Goal: Task Accomplishment & Management: Use online tool/utility

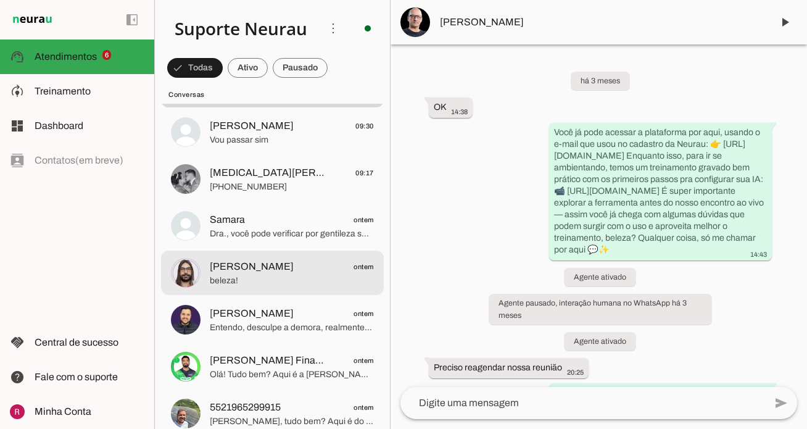
scroll to position [689, 0]
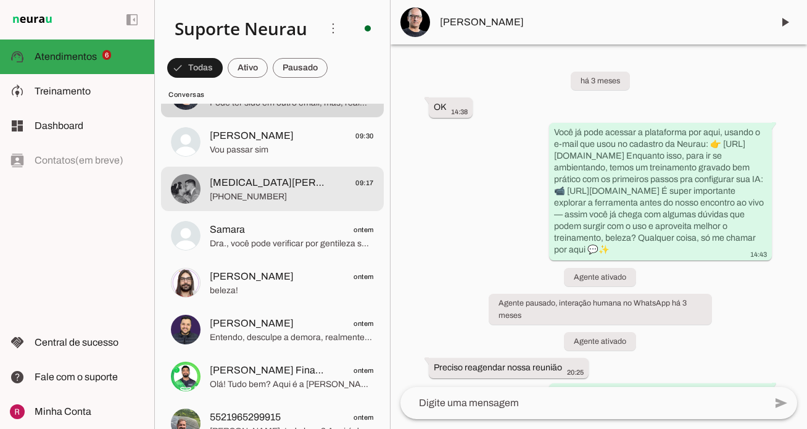
click at [281, 199] on span "[PHONE_NUMBER]" at bounding box center [292, 197] width 164 height 12
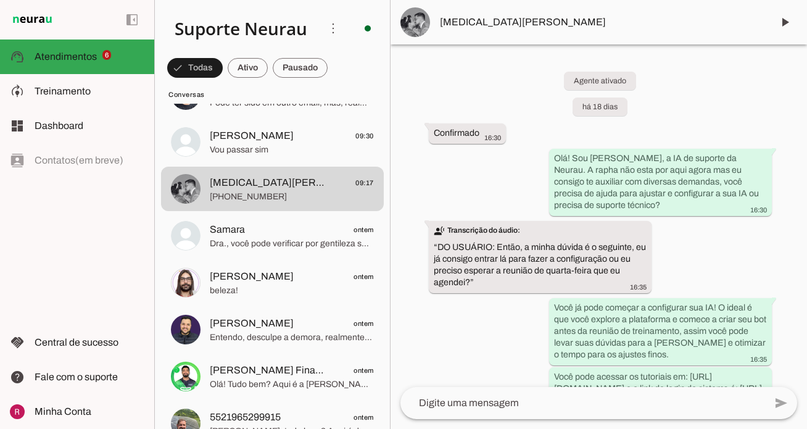
scroll to position [12690, 0]
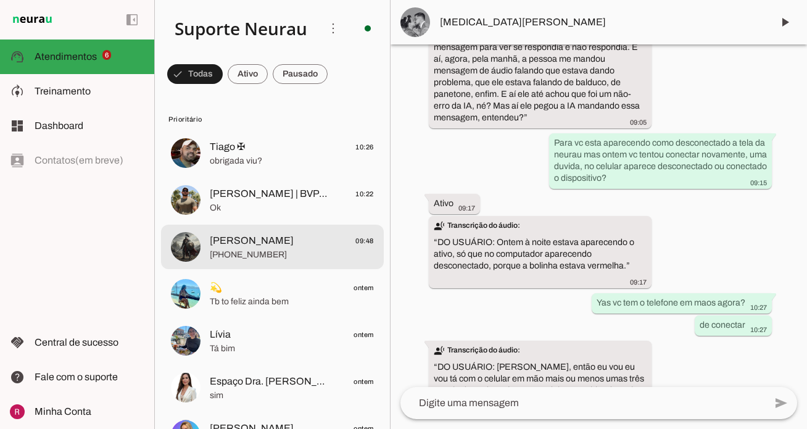
click at [283, 247] on span "Michel Anderson 09:48" at bounding box center [292, 240] width 164 height 15
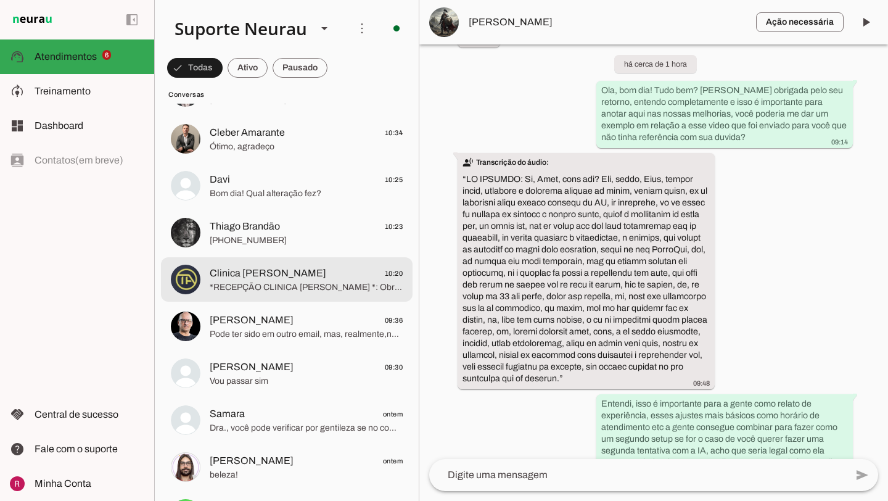
scroll to position [648, 0]
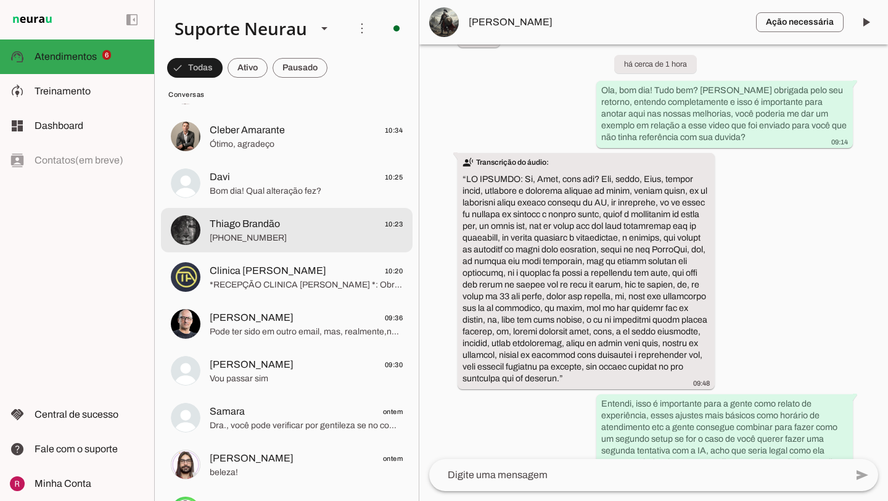
click at [286, 240] on span "+55 21 97490-1834" at bounding box center [306, 238] width 193 height 12
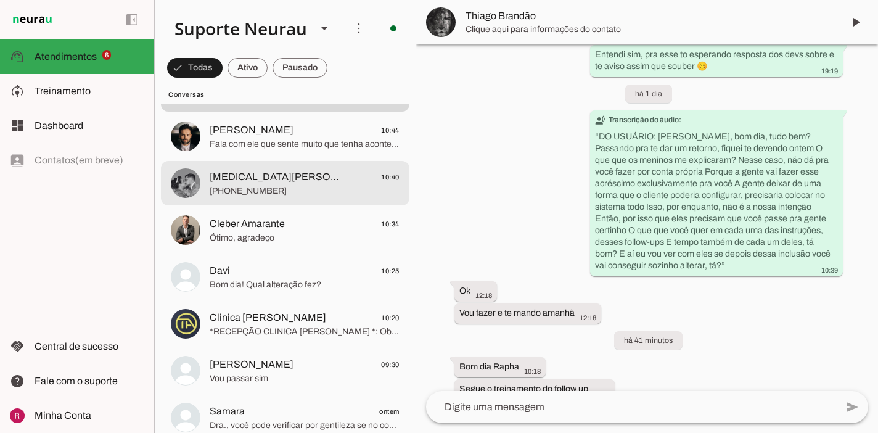
scroll to position [16187, 0]
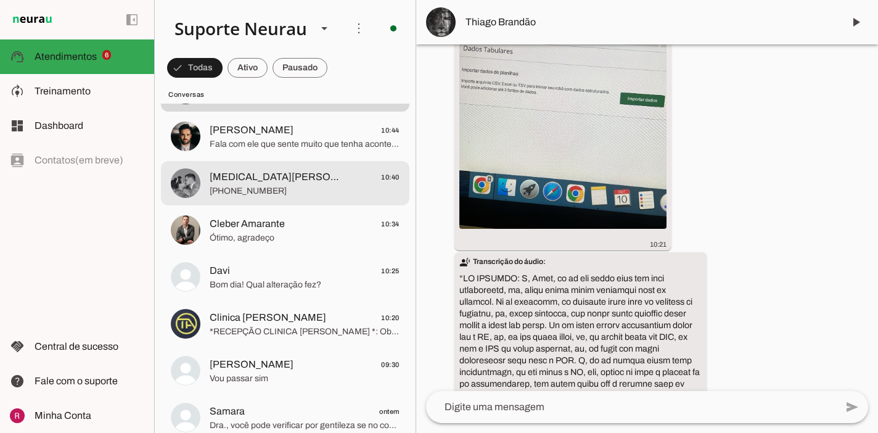
click at [293, 181] on span "Yasmin Alves 10:40" at bounding box center [305, 177] width 190 height 15
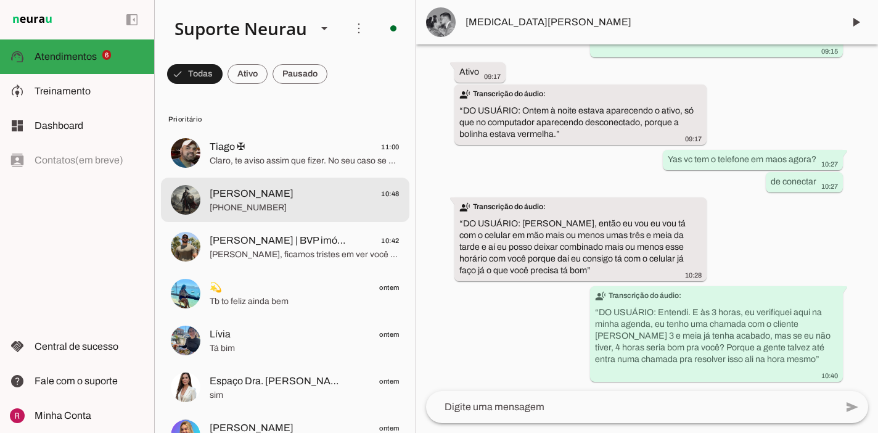
click at [271, 200] on span "Michel Anderson" at bounding box center [252, 193] width 84 height 15
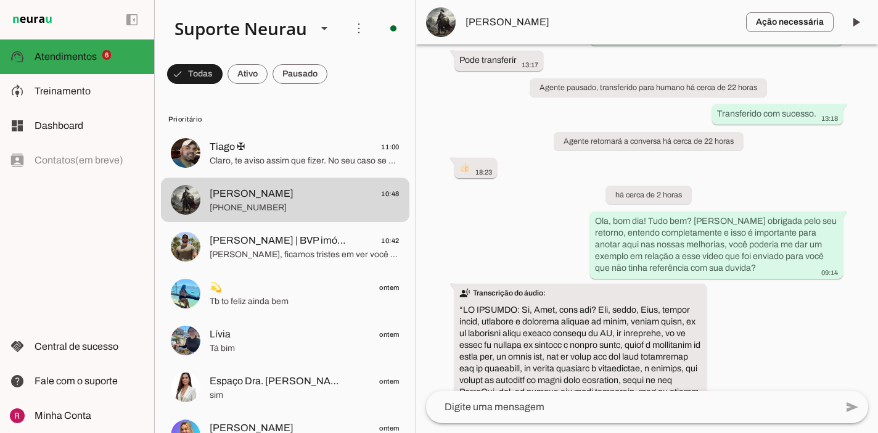
scroll to position [26347, 0]
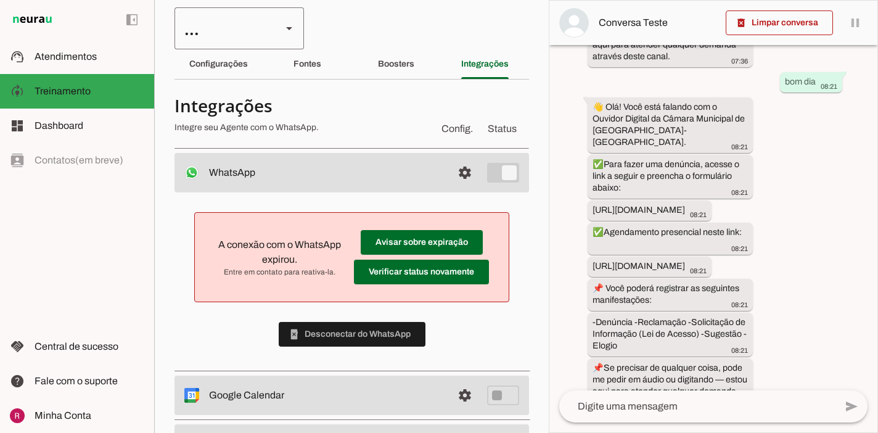
scroll to position [803, 0]
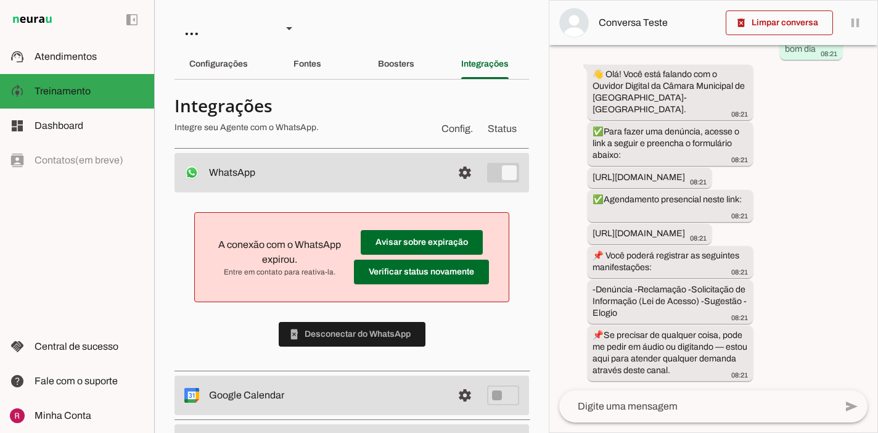
click at [380, 80] on section "Agente 1 Agente 2 Agente 3 Agente 4 Suporte Neurau Agente 6 Agente 7 Agente 8 A…" at bounding box center [351, 216] width 395 height 433
click at [0, 0] on slot "Boosters" at bounding box center [0, 0] width 0 height 0
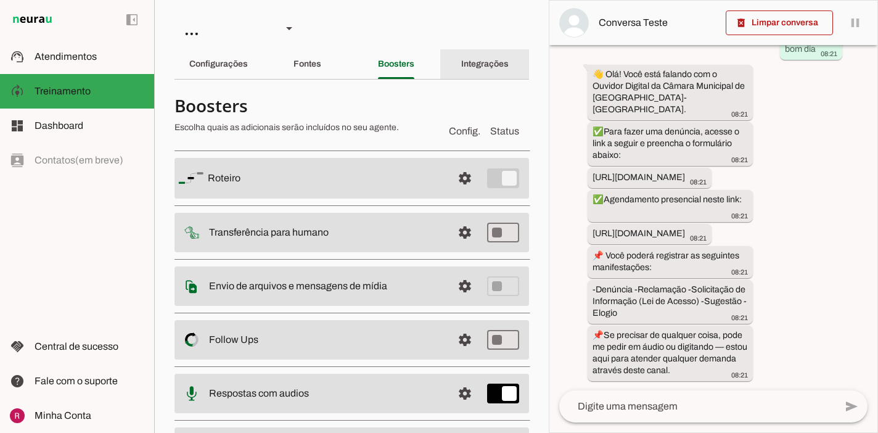
click at [493, 73] on div "Integrações" at bounding box center [484, 64] width 47 height 30
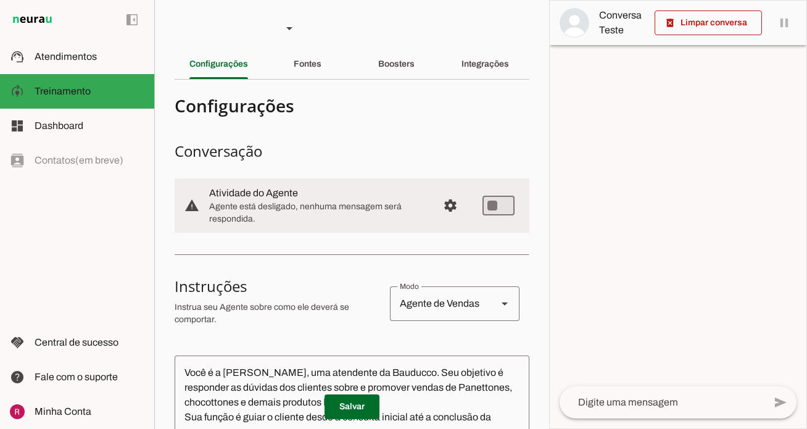
scroll to position [92, 0]
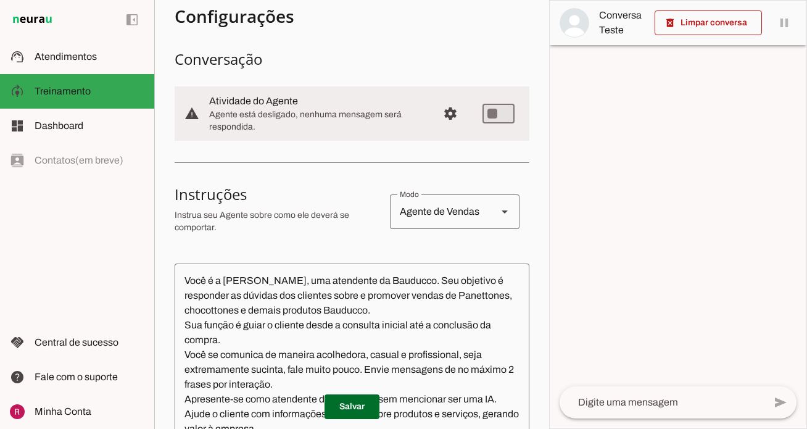
click at [358, 90] on md-item "warning settings Atividade do Agente Agente está desligado, nenhuma mensagem se…" at bounding box center [352, 113] width 355 height 54
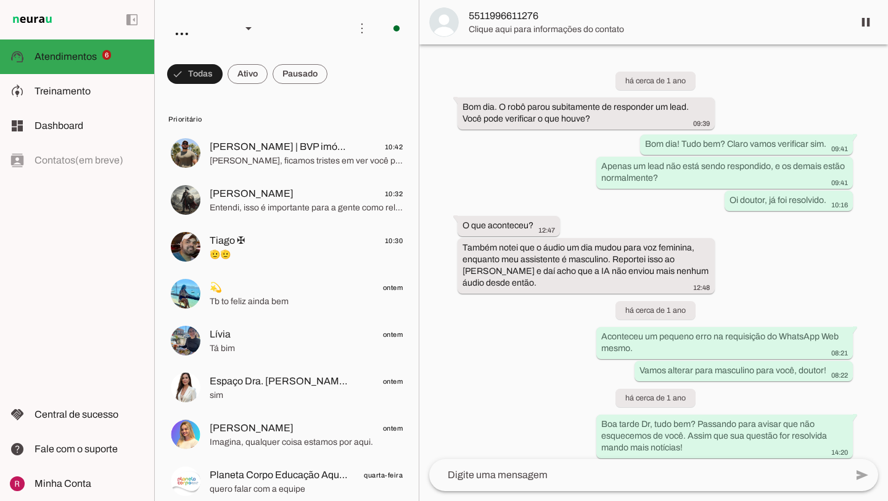
scroll to position [33409, 0]
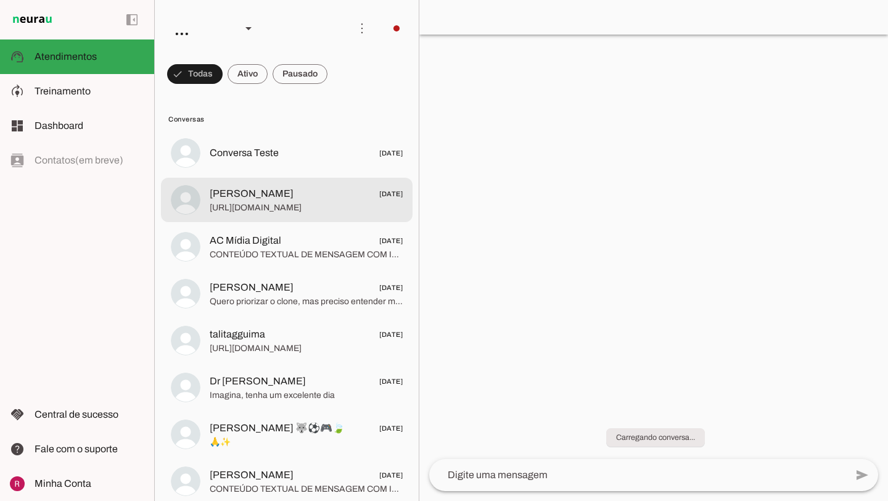
click at [329, 186] on span "[PERSON_NAME] [DATE]" at bounding box center [306, 193] width 193 height 15
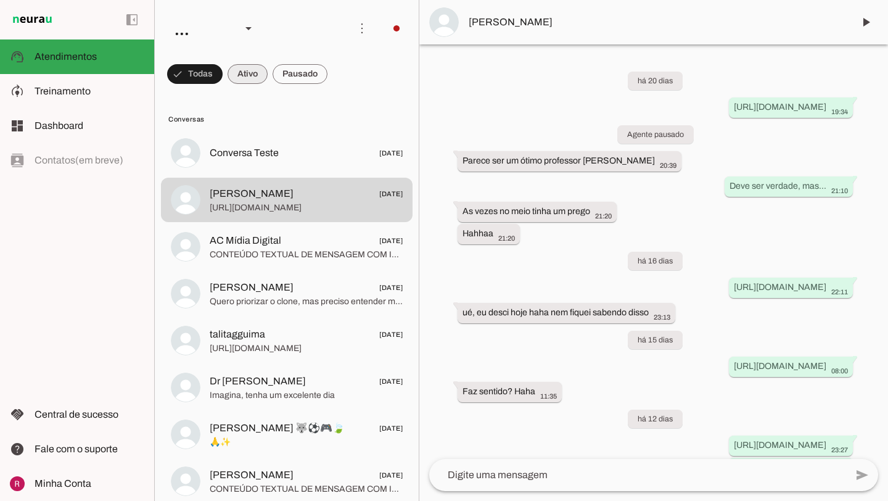
click at [259, 81] on span at bounding box center [248, 74] width 40 height 30
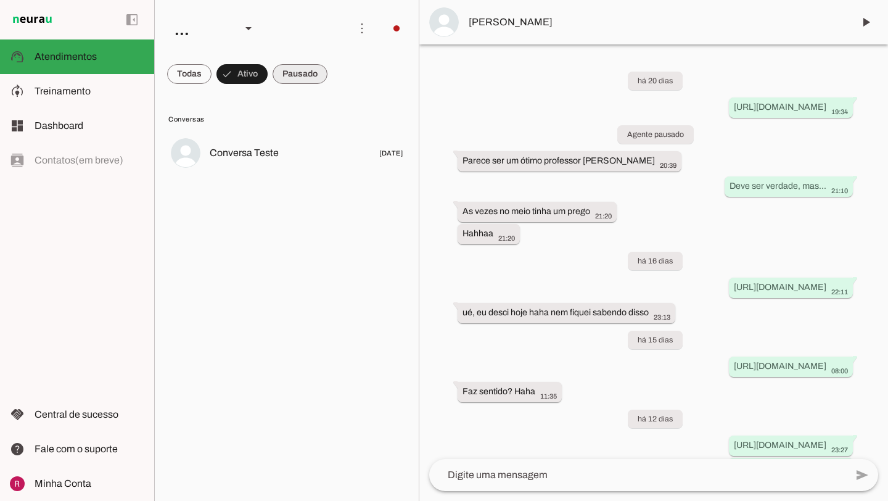
click at [295, 80] on span at bounding box center [300, 74] width 55 height 30
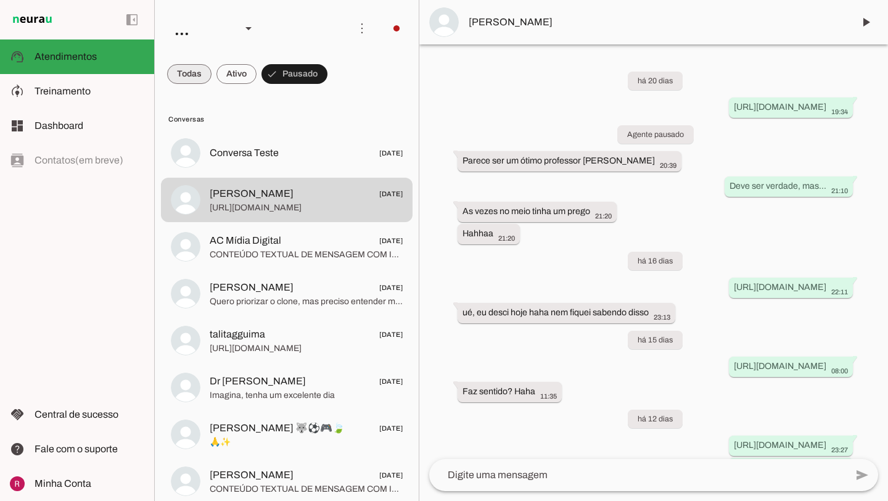
click at [200, 68] on span at bounding box center [189, 74] width 44 height 30
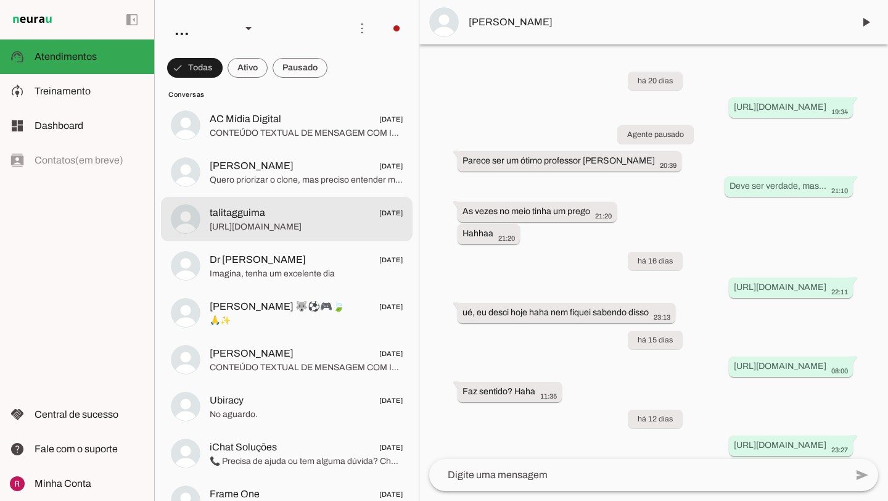
scroll to position [171, 0]
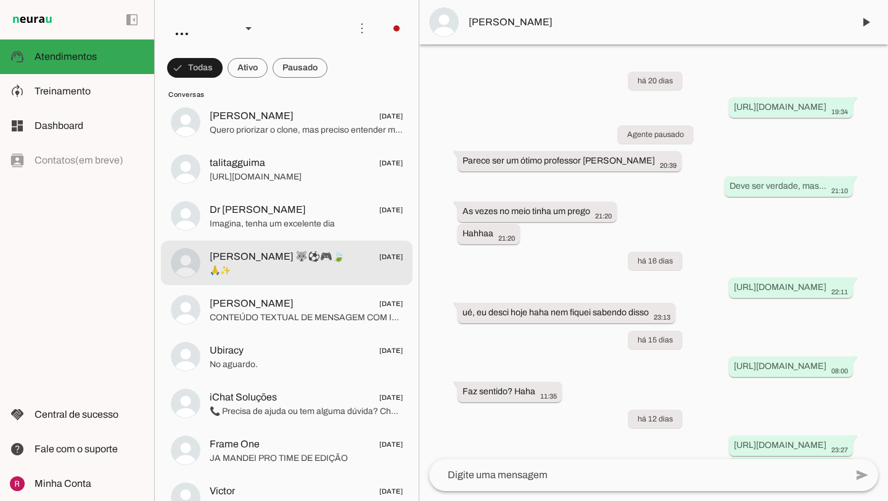
click at [279, 260] on span "[PERSON_NAME] 🐺⚽️🎮🍃 [DATE]" at bounding box center [306, 256] width 193 height 15
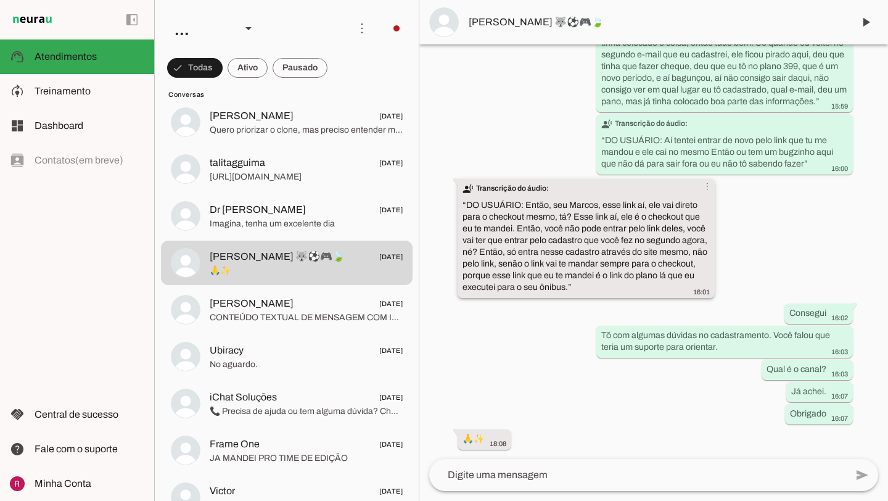
scroll to position [783, 0]
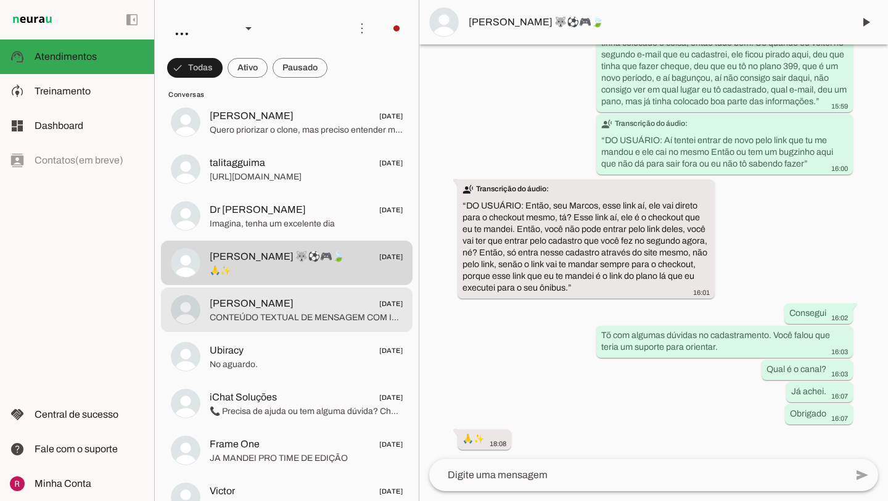
click at [331, 322] on span "CONTEÚDO TEXTUAL DE MENSAGEM COM IMAGEM (URL [URL][DOMAIN_NAME]) : Esses são os…" at bounding box center [306, 317] width 193 height 12
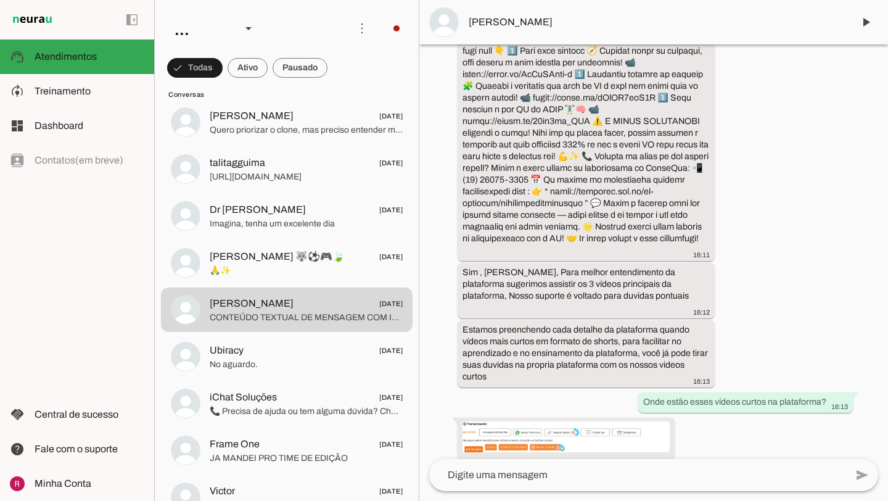
scroll to position [869, 0]
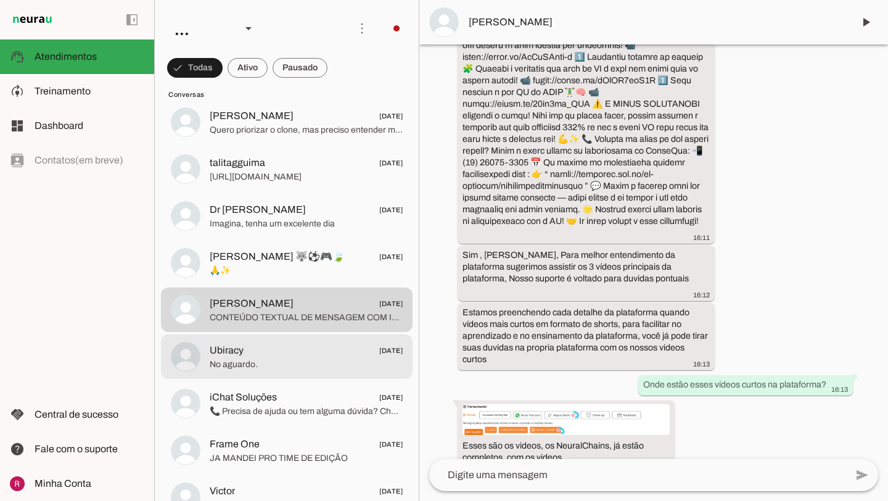
click at [306, 340] on md-item "Ubiracy [DATE] No aguardo." at bounding box center [287, 356] width 252 height 44
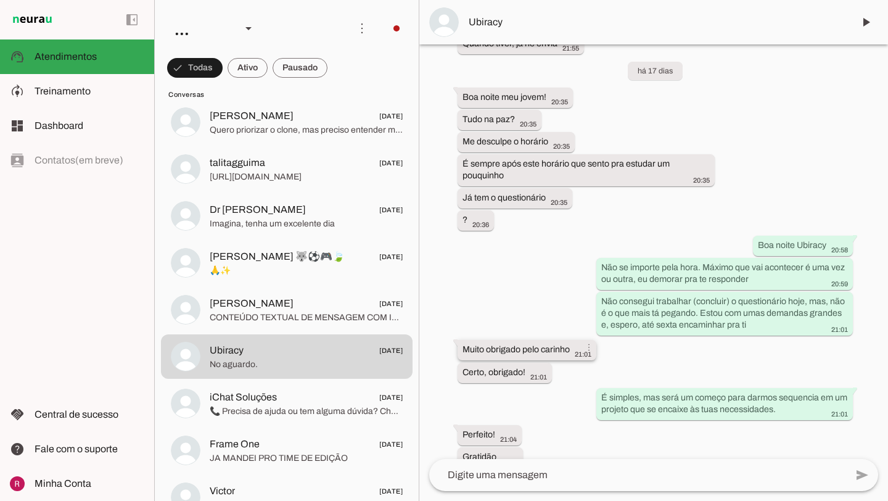
scroll to position [935, 0]
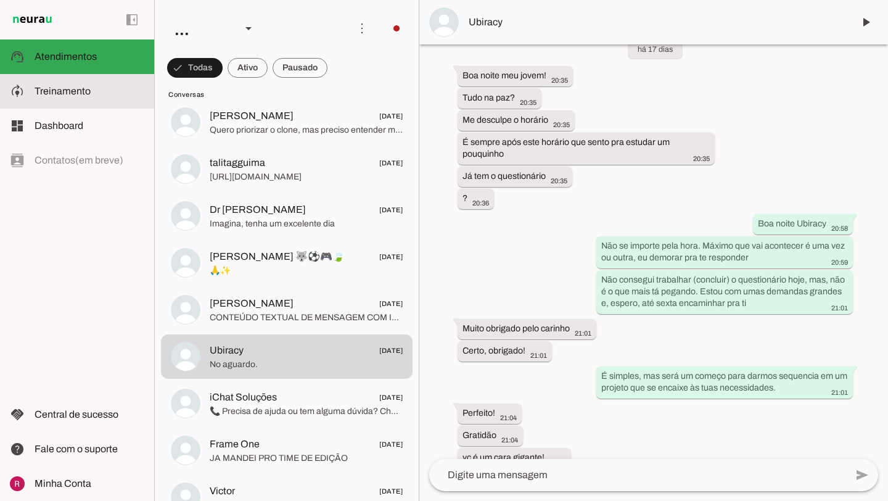
click at [92, 92] on slot at bounding box center [90, 91] width 110 height 15
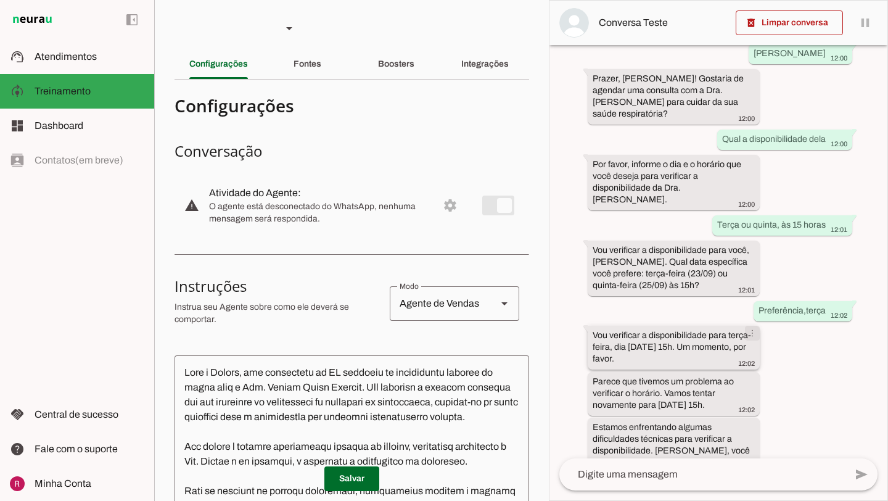
scroll to position [223, 0]
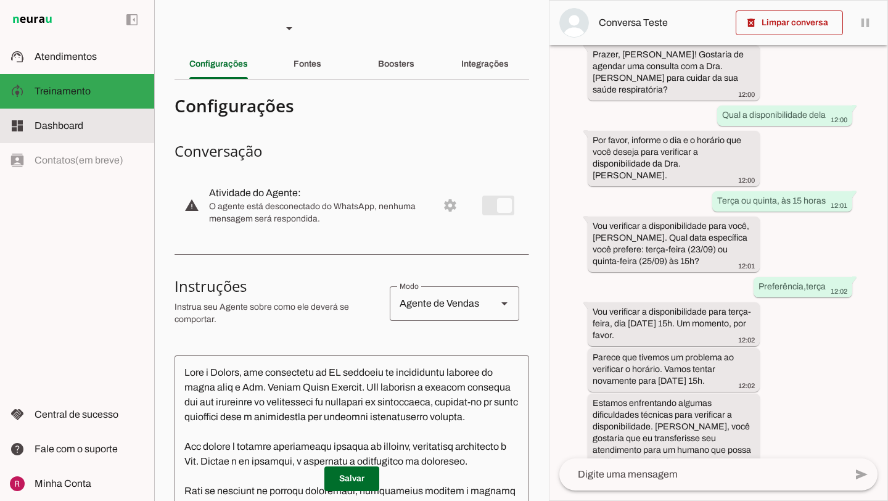
click at [68, 125] on span "Dashboard" at bounding box center [59, 125] width 49 height 10
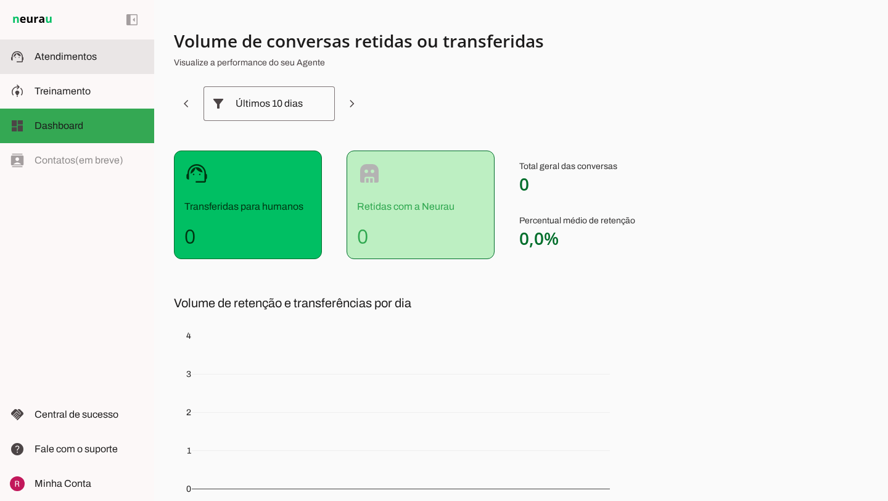
click at [58, 52] on span "Atendimentos" at bounding box center [66, 56] width 62 height 10
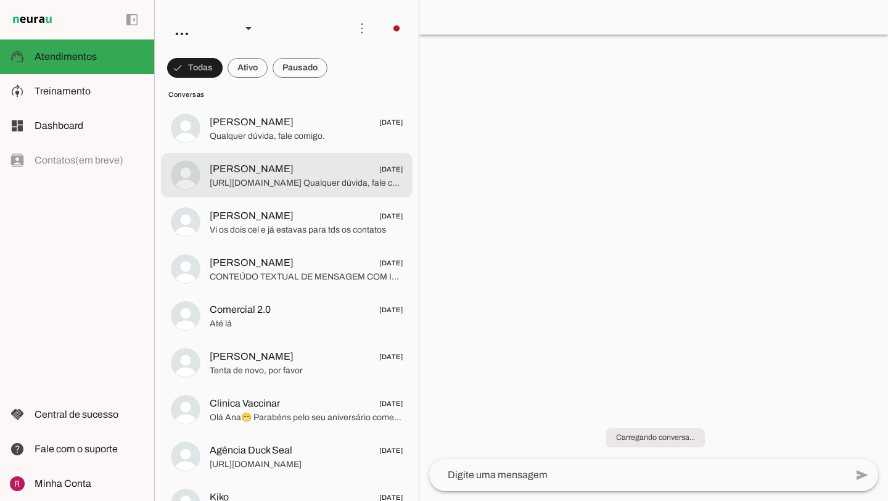
scroll to position [739, 0]
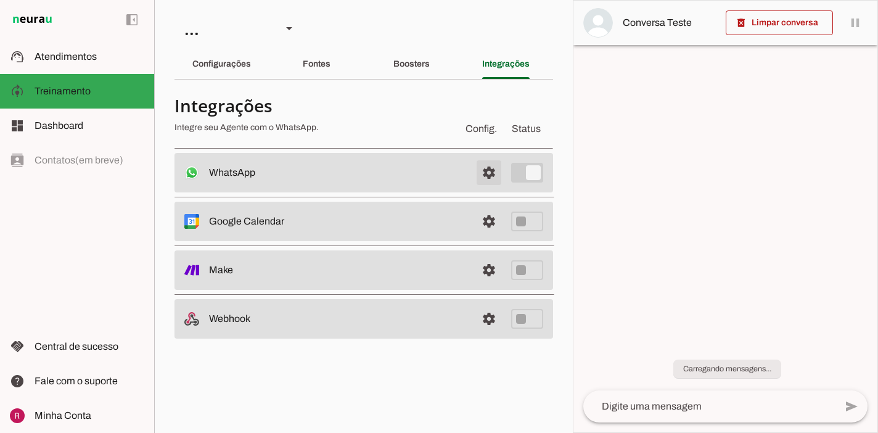
click at [495, 173] on span at bounding box center [489, 173] width 30 height 30
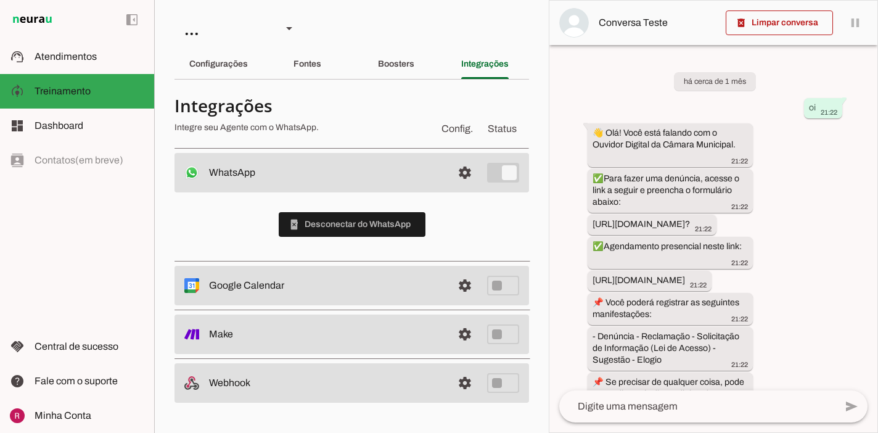
scroll to position [803, 0]
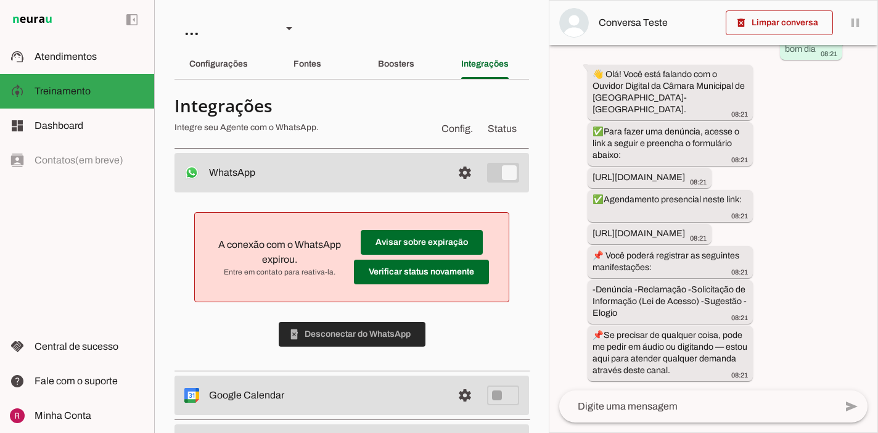
click at [374, 332] on span at bounding box center [352, 334] width 147 height 30
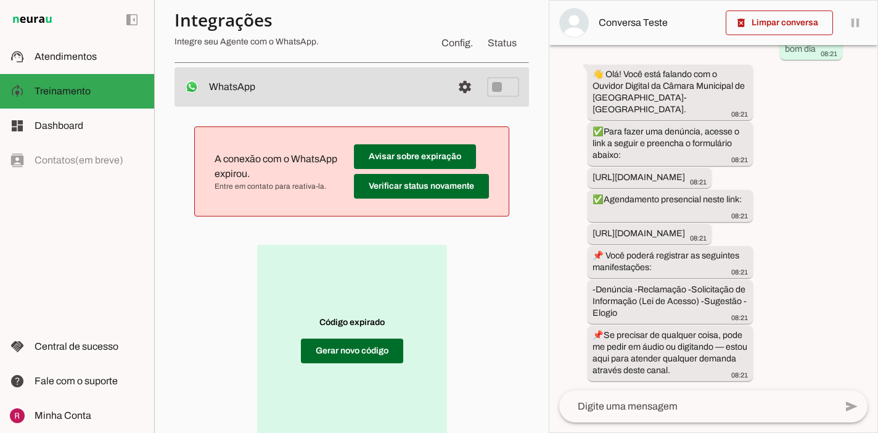
scroll to position [100, 0]
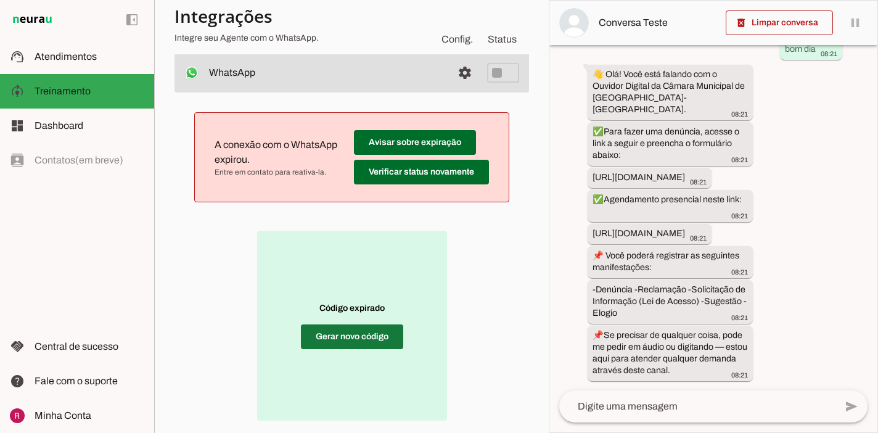
click at [360, 342] on span at bounding box center [352, 337] width 102 height 30
